Goal: Information Seeking & Learning: Learn about a topic

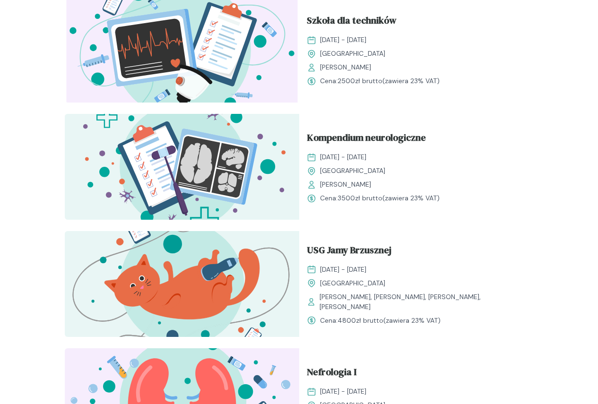
scroll to position [706, 0]
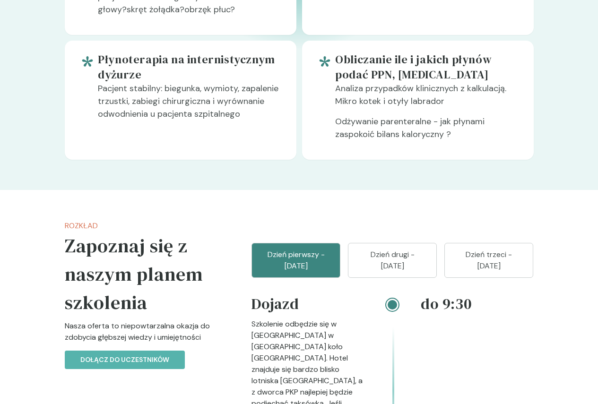
scroll to position [898, 0]
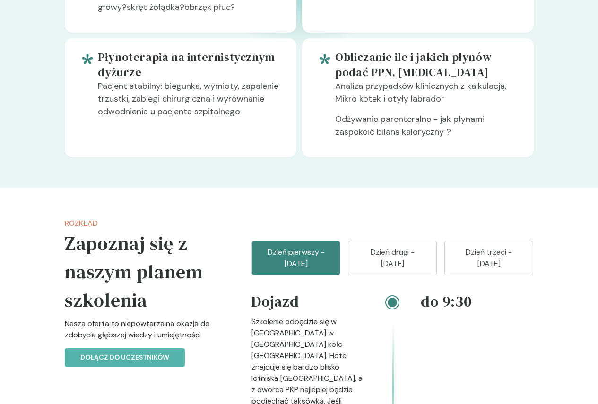
click at [407, 240] on button "Dzień drugi - [DATE]" at bounding box center [392, 257] width 89 height 35
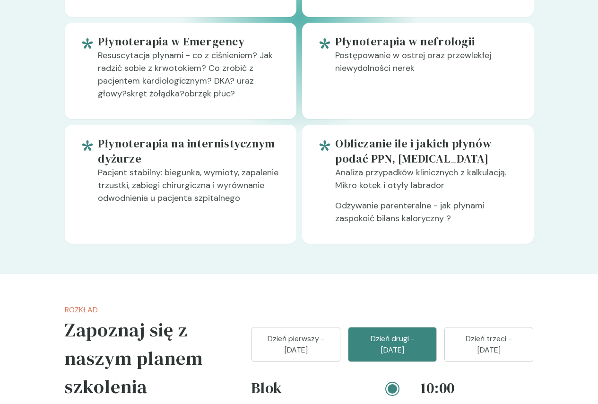
scroll to position [756, 0]
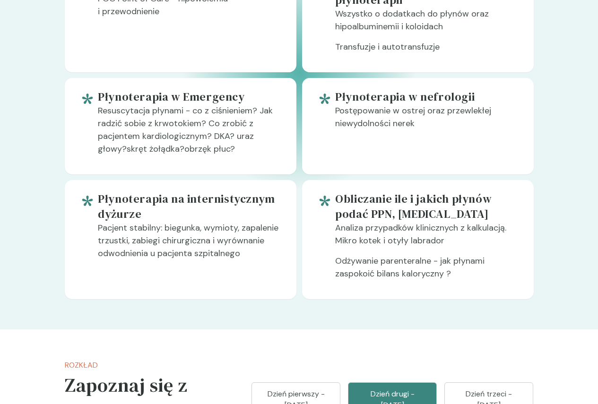
click at [525, 382] on button "Dzień trzeci - [DATE]" at bounding box center [488, 399] width 89 height 35
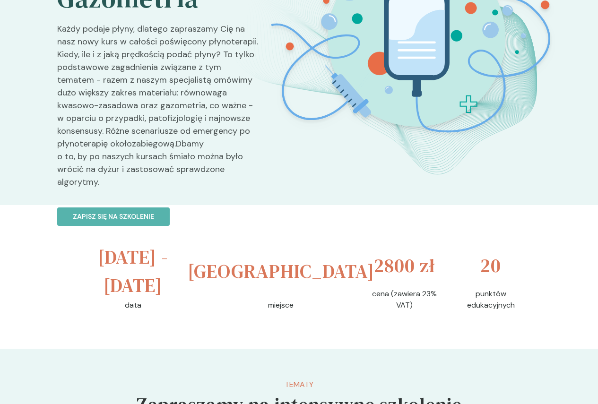
scroll to position [0, 0]
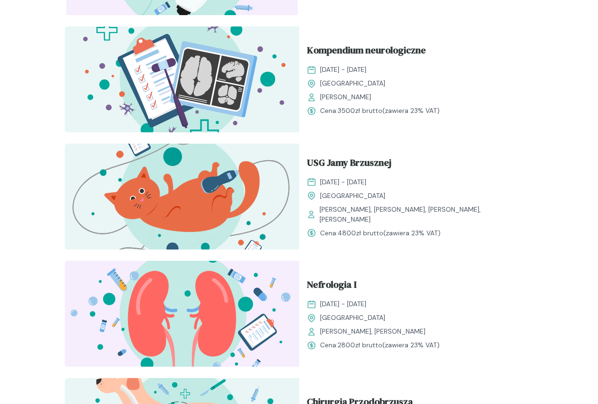
scroll to position [800, 0]
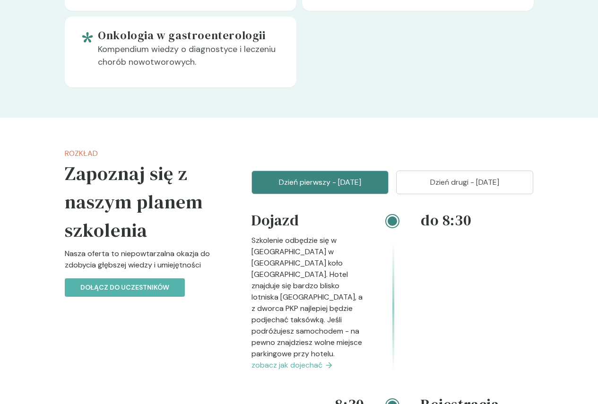
scroll to position [1134, 0]
